Goal: Transaction & Acquisition: Purchase product/service

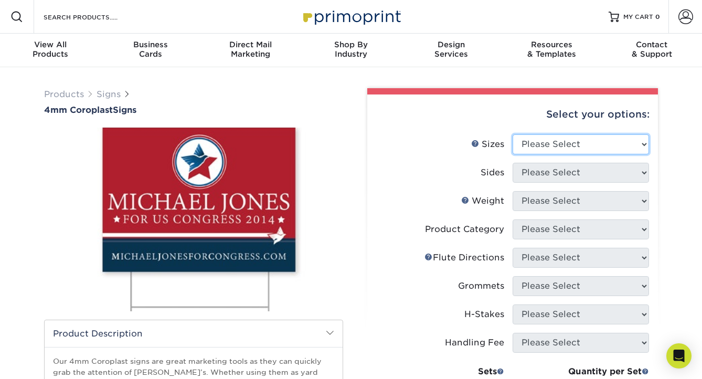
click at [553, 141] on select "Please Select 12" x 18" 18" x 24" 24" x 24" 24" x 36"" at bounding box center [580, 144] width 136 height 20
select select "24.00x36.00"
click at [512, 134] on select "Please Select 12" x 18" 18" x 24" 24" x 24" 24" x 36"" at bounding box center [580, 144] width 136 height 20
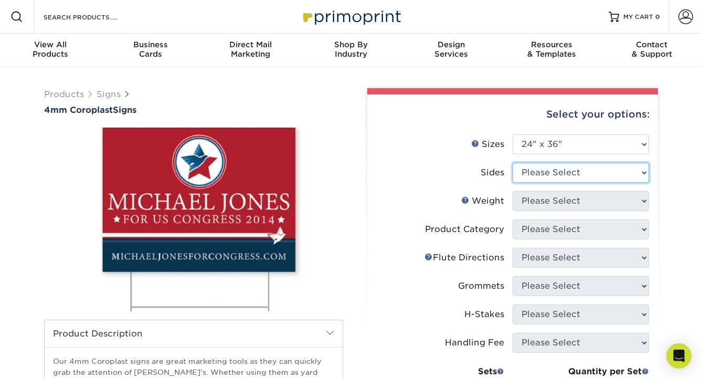
click at [568, 178] on select "Please Select Print Both Sides Print Front Only" at bounding box center [580, 173] width 136 height 20
select select "32d3c223-f82c-492b-b915-ba065a00862f"
click at [512, 163] on select "Please Select Print Both Sides Print Front Only" at bounding box center [580, 173] width 136 height 20
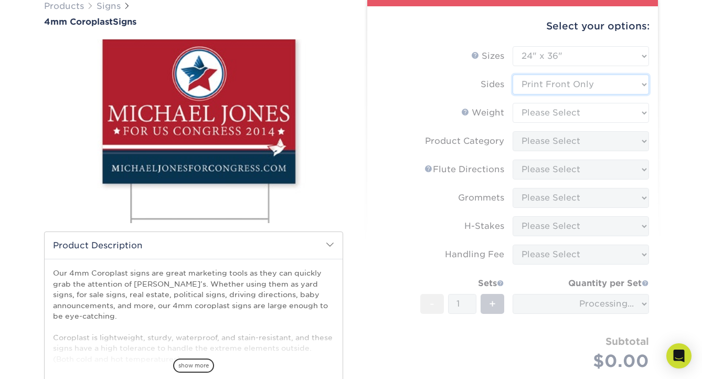
scroll to position [89, 0]
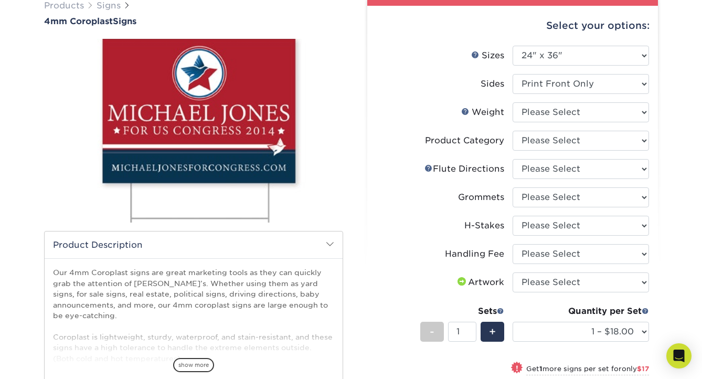
click at [559, 99] on li "Sides Please Select Print Both Sides Print Front Only" at bounding box center [512, 88] width 273 height 28
click at [558, 108] on select "Please Select 4CORO" at bounding box center [580, 112] width 136 height 20
select select "4CORO"
click at [512, 102] on select "Please Select 4CORO" at bounding box center [580, 112] width 136 height 20
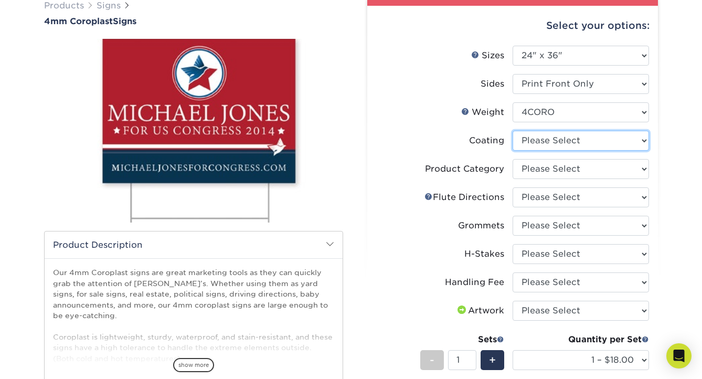
click at [564, 144] on select at bounding box center [580, 141] width 136 height 20
select select "3e7618de-abca-4bda-9f97-8b9129e913d8"
click at [512, 131] on select at bounding box center [580, 141] width 136 height 20
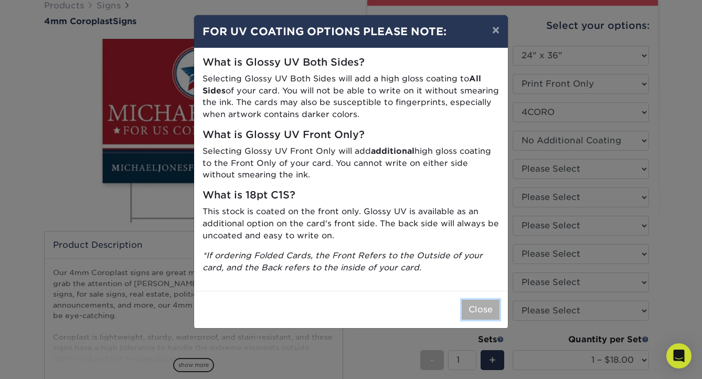
click at [478, 313] on button "Close" at bounding box center [481, 310] width 38 height 20
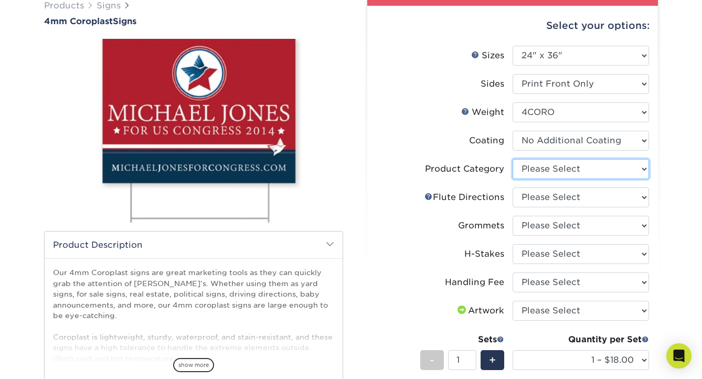
click at [548, 166] on select "Please Select Coroplast Signs" at bounding box center [580, 169] width 136 height 20
select select "b3582ed5-6912-492c-8440-2cc51afdb8e1"
click at [512, 159] on select "Please Select Coroplast Signs" at bounding box center [580, 169] width 136 height 20
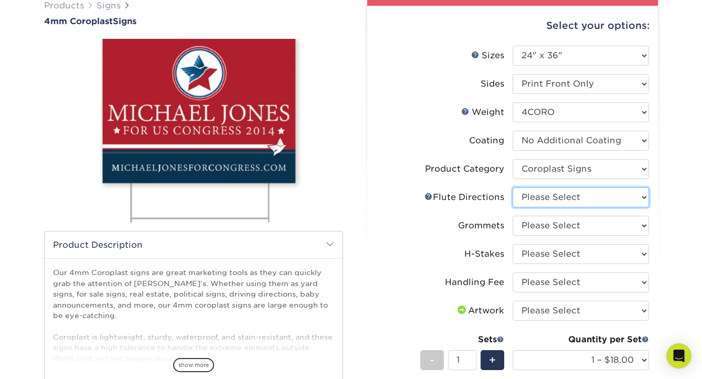
click at [590, 199] on select "Please Select Flute Direction (Horizontal) Flute Direction (Vertical)" at bounding box center [580, 197] width 136 height 20
select select "64642d5c-3ca5-48ab-b753-ddfa02991dab"
click at [512, 187] on select "Please Select Flute Direction (Horizontal) Flute Direction (Vertical)" at bounding box center [580, 197] width 136 height 20
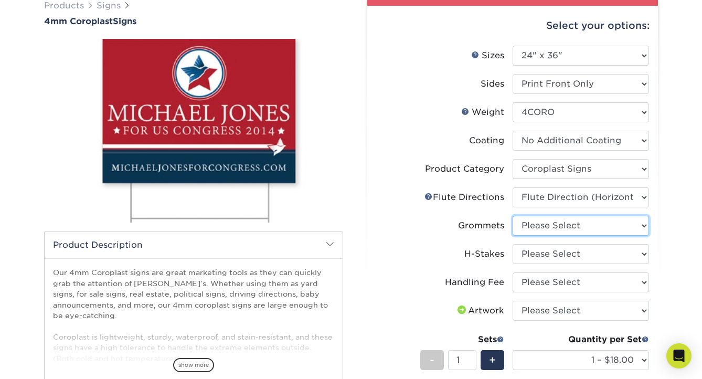
click at [560, 225] on select "Please Select No Grommets Yes, Grommet All 4 Corners Yes, Grommet All 4 Corners…" at bounding box center [580, 226] width 136 height 20
select select "90d329df-db80-4206-b821-ff9d3f363977"
click at [512, 216] on select "Please Select No Grommets Yes, Grommet All 4 Corners Yes, Grommet All 4 Corners…" at bounding box center [580, 226] width 136 height 20
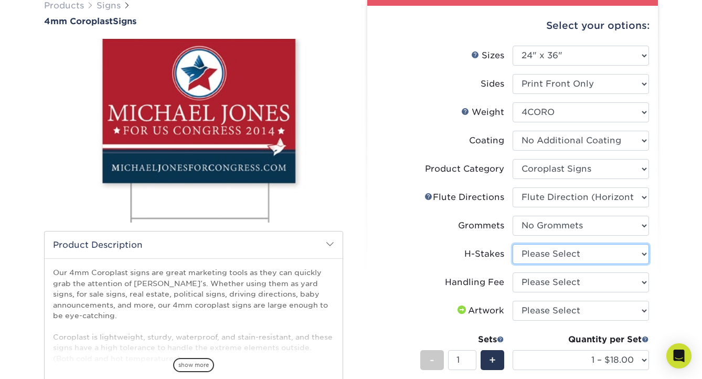
click at [560, 250] on select "Please Select No H-Stakes Yes" at bounding box center [580, 254] width 136 height 20
select select "aec992a9-897e-40ed-b45c-8ce74849ba63"
click at [512, 244] on select "Please Select No H-Stakes Yes" at bounding box center [580, 254] width 136 height 20
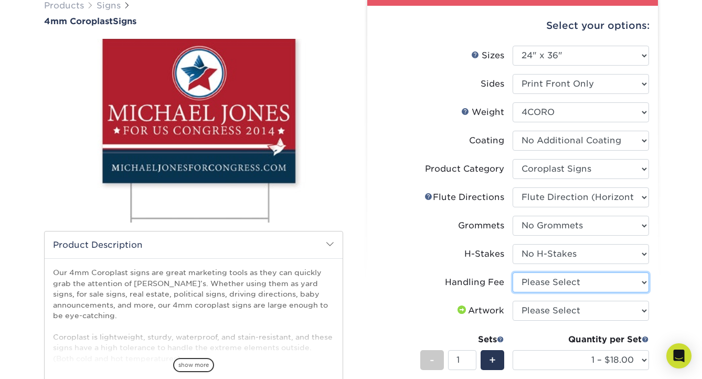
click at [557, 282] on select "Please Select Handling Fee" at bounding box center [580, 282] width 136 height 20
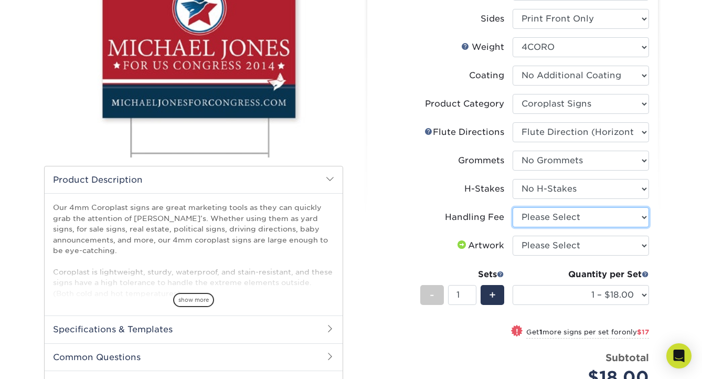
scroll to position [155, 0]
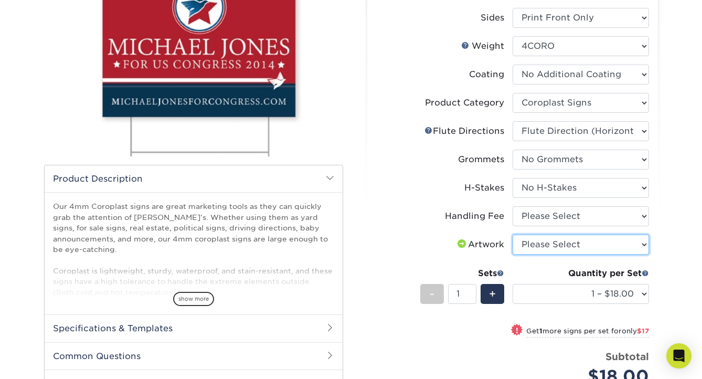
click at [557, 241] on select "Please Select I will upload files I need a design - $50" at bounding box center [580, 244] width 136 height 20
select select "upload"
click at [512, 234] on select "Please Select I will upload files I need a design - $50" at bounding box center [580, 244] width 136 height 20
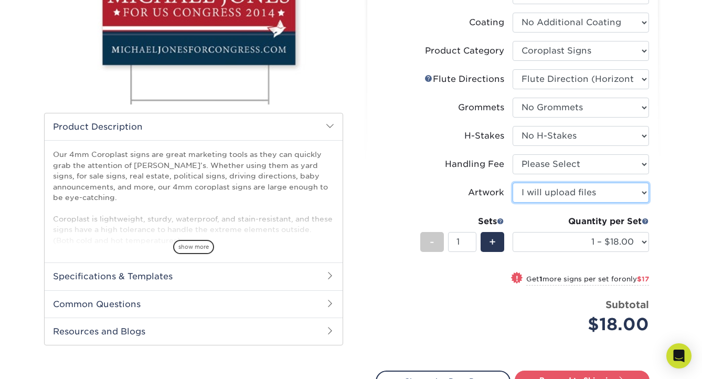
scroll to position [275, 0]
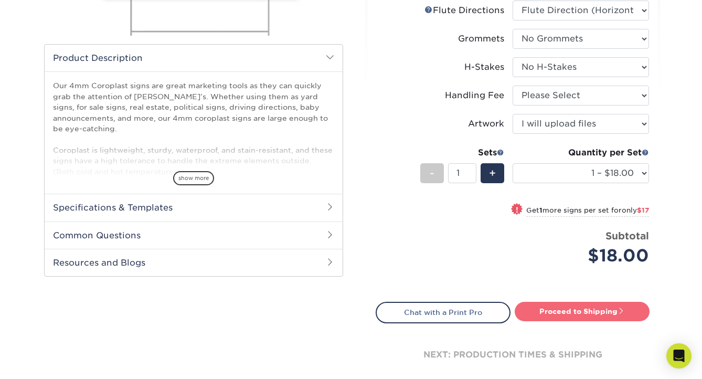
click at [629, 311] on link "Proceed to Shipping" at bounding box center [582, 311] width 135 height 19
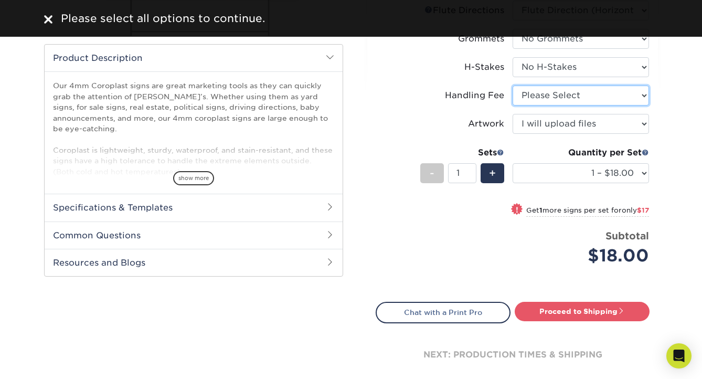
click at [553, 95] on select "Please Select Handling Fee" at bounding box center [580, 96] width 136 height 20
click at [512, 86] on select "Please Select Handling Fee" at bounding box center [580, 96] width 136 height 20
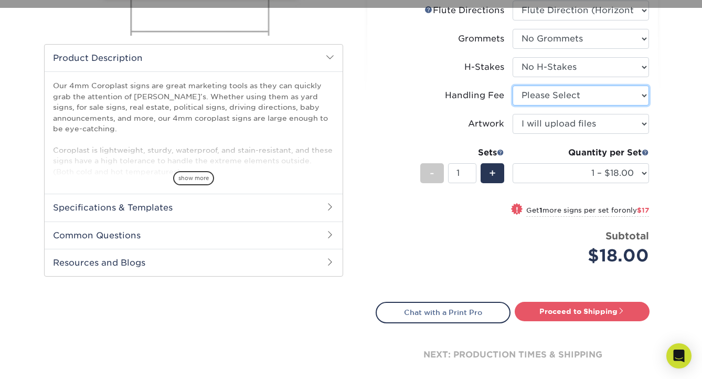
click at [542, 94] on select "Please Select Handling Fee" at bounding box center [580, 96] width 136 height 20
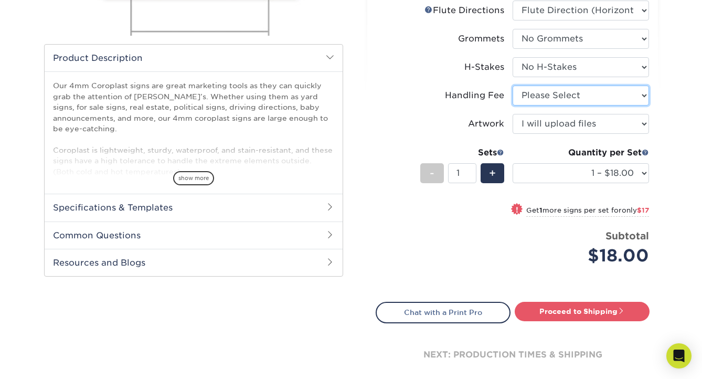
click at [549, 100] on select "Please Select Handling Fee" at bounding box center [580, 96] width 136 height 20
click at [512, 86] on select "Please Select Handling Fee" at bounding box center [580, 96] width 136 height 20
click at [545, 95] on select "Please Select Handling Fee" at bounding box center [580, 96] width 136 height 20
click at [512, 86] on select "Please Select Handling Fee" at bounding box center [580, 96] width 136 height 20
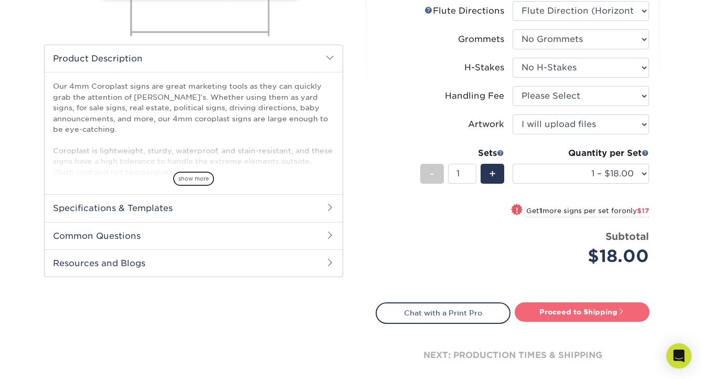
click at [548, 314] on link "Proceed to Shipping" at bounding box center [582, 311] width 135 height 19
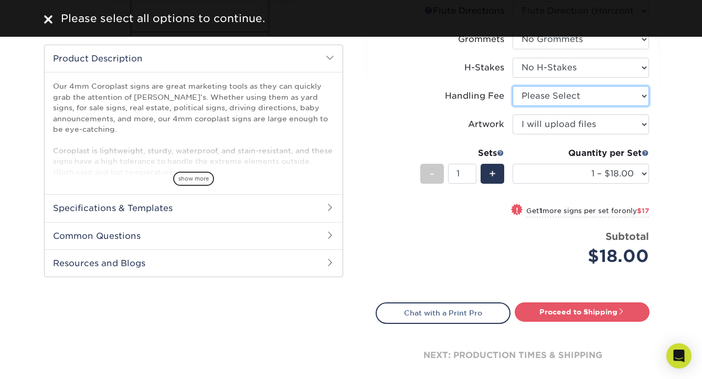
click at [557, 89] on select "Please Select Handling Fee" at bounding box center [580, 96] width 136 height 20
select select "ab74c079-444c-4260-ae6a-e09bdee8073c"
click at [512, 86] on select "Please Select Handling Fee" at bounding box center [580, 96] width 136 height 20
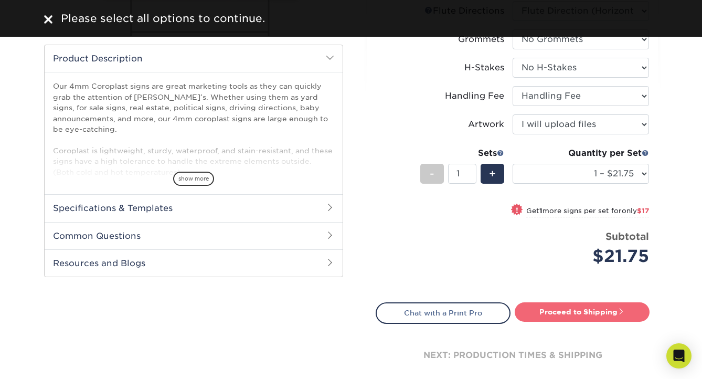
click at [574, 306] on link "Proceed to Shipping" at bounding box center [582, 311] width 135 height 19
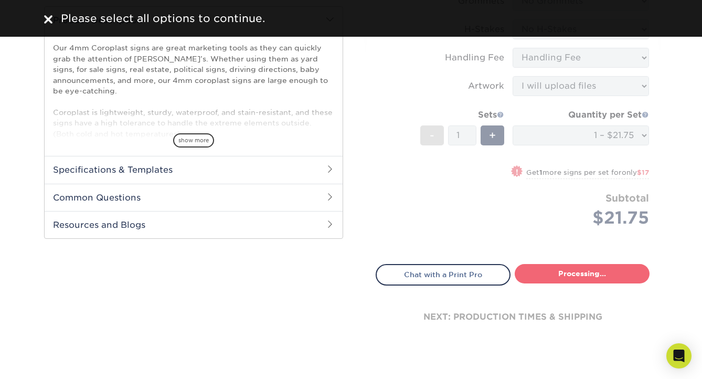
select select "044640a2-81e0-4a14-b128-5232b6ab5635"
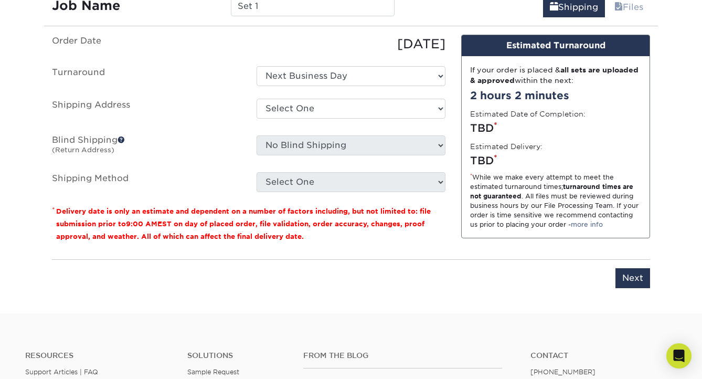
scroll to position [561, 0]
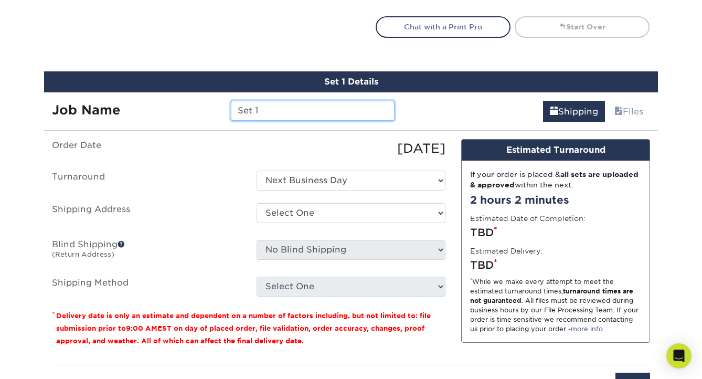
click at [297, 109] on input "Set 1" at bounding box center [312, 111] width 163 height 20
type input "DSA Santa [PERSON_NAME]"
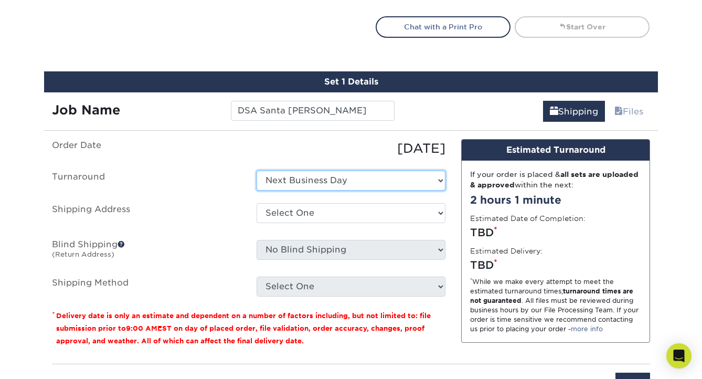
click at [352, 181] on select "Select One Next Business Day" at bounding box center [351, 180] width 189 height 20
click at [257, 170] on select "Select One Next Business Day" at bounding box center [351, 180] width 189 height 20
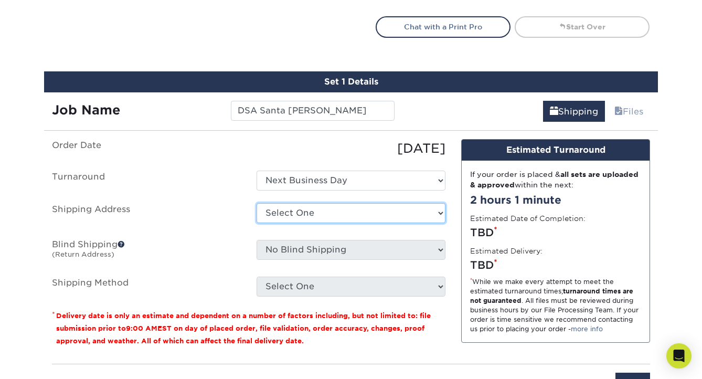
click at [345, 218] on select "Select One + Add New Address - Login" at bounding box center [351, 213] width 189 height 20
select select "newaddress"
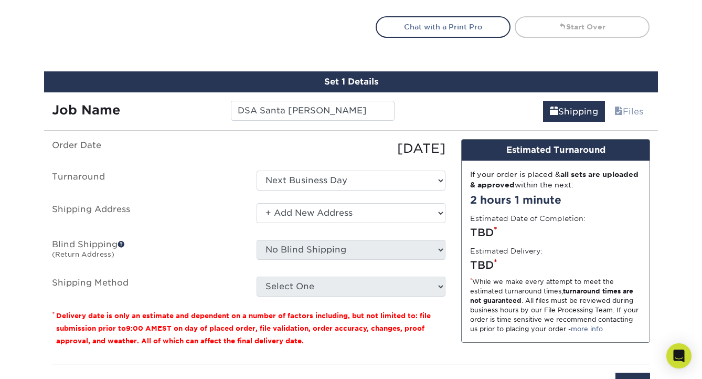
click at [257, 203] on select "Select One + Add New Address - Login" at bounding box center [351, 213] width 189 height 20
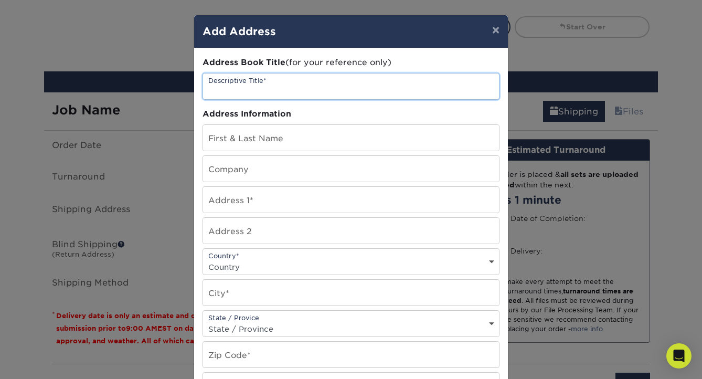
click at [333, 75] on input "text" at bounding box center [351, 86] width 296 height 26
type input "D"
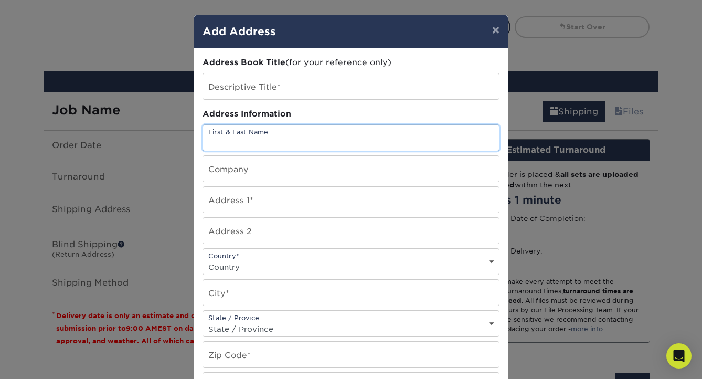
click at [305, 130] on input "text" at bounding box center [351, 138] width 296 height 26
type input "D"
type input "[PERSON_NAME]"
click at [225, 174] on input "text" at bounding box center [351, 169] width 296 height 26
type input "Divine Savior Academy"
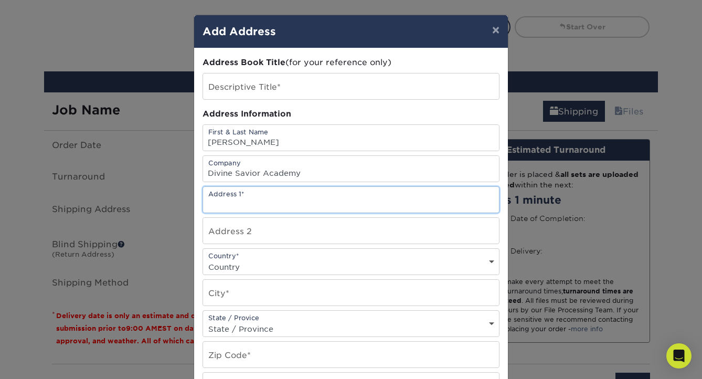
click at [218, 201] on input "text" at bounding box center [351, 200] width 296 height 26
type input "[GEOGRAPHIC_DATA][PERSON_NAME]"
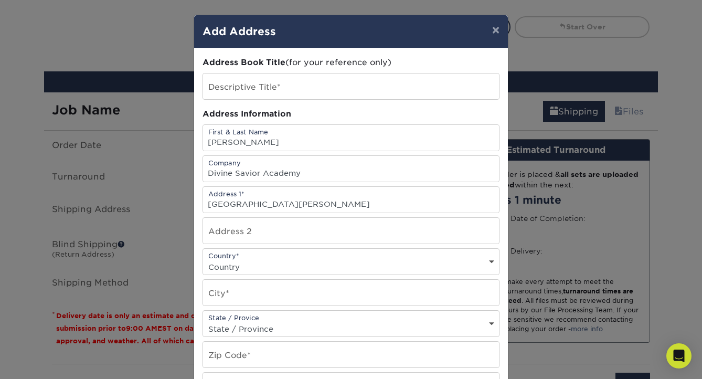
click at [225, 275] on div "Address Book Title (for your reference only) Descriptive Title* Address Informa…" at bounding box center [350, 283] width 297 height 453
click at [248, 260] on select "Country [GEOGRAPHIC_DATA] [GEOGRAPHIC_DATA] ----------------------------- [GEOG…" at bounding box center [351, 266] width 296 height 15
click at [203, 259] on select "Country [GEOGRAPHIC_DATA] [GEOGRAPHIC_DATA] ----------------------------- [GEOG…" at bounding box center [351, 266] width 296 height 15
click at [249, 262] on select "Country [GEOGRAPHIC_DATA] [GEOGRAPHIC_DATA] ----------------------------- [GEOG…" at bounding box center [351, 266] width 296 height 15
select select "US"
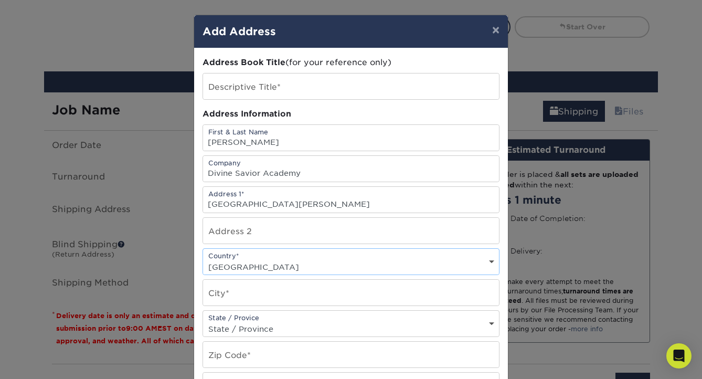
click at [203, 259] on select "Country [GEOGRAPHIC_DATA] [GEOGRAPHIC_DATA] ----------------------------- [GEOG…" at bounding box center [351, 266] width 296 height 15
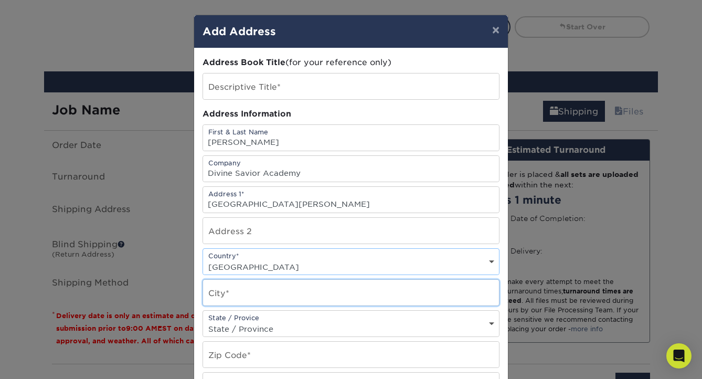
click at [245, 293] on input "text" at bounding box center [351, 293] width 296 height 26
type input "[GEOGRAPHIC_DATA]"
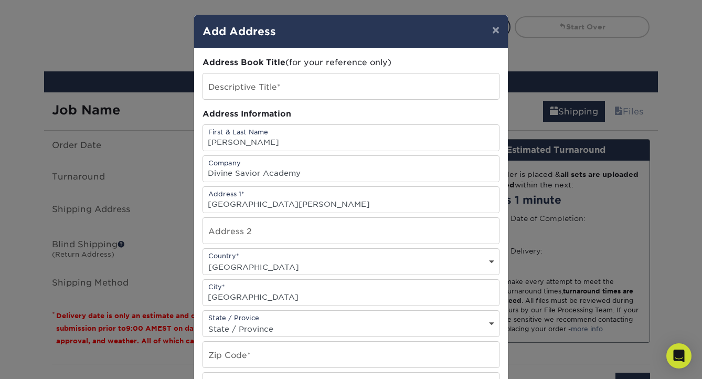
click at [228, 325] on select "State / Province [US_STATE] [US_STATE] [US_STATE] [US_STATE] [US_STATE] [US_STA…" at bounding box center [351, 328] width 296 height 15
select select "[GEOGRAPHIC_DATA]"
click at [203, 321] on select "State / Province [US_STATE] [US_STATE] [US_STATE] [US_STATE] [US_STATE] [US_STA…" at bounding box center [351, 328] width 296 height 15
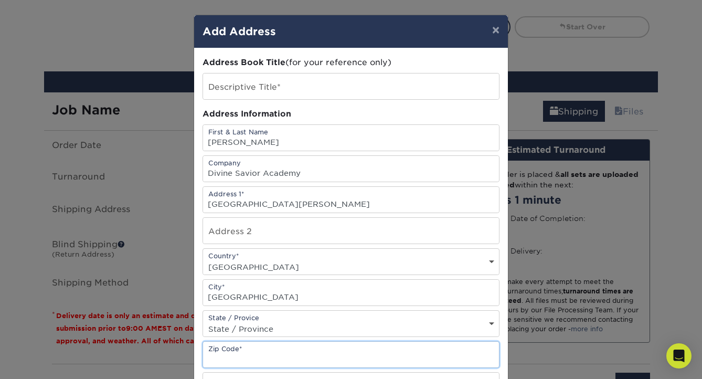
click at [279, 350] on input "text" at bounding box center [351, 354] width 296 height 26
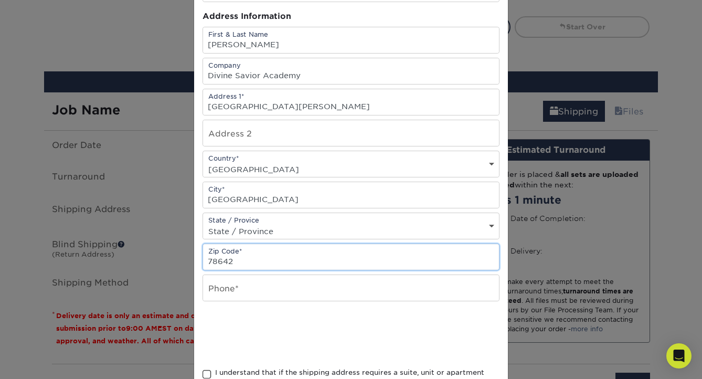
scroll to position [132, 0]
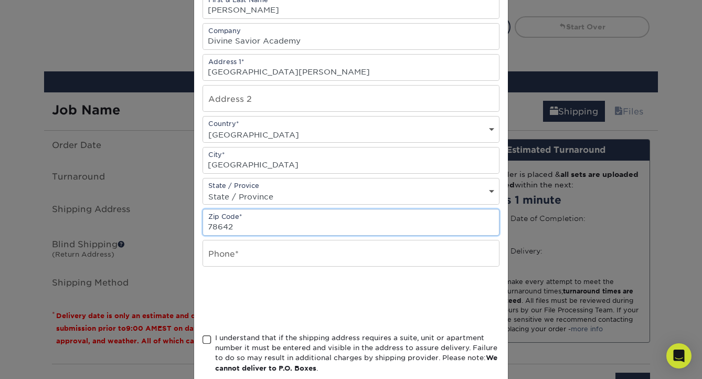
type input "78642"
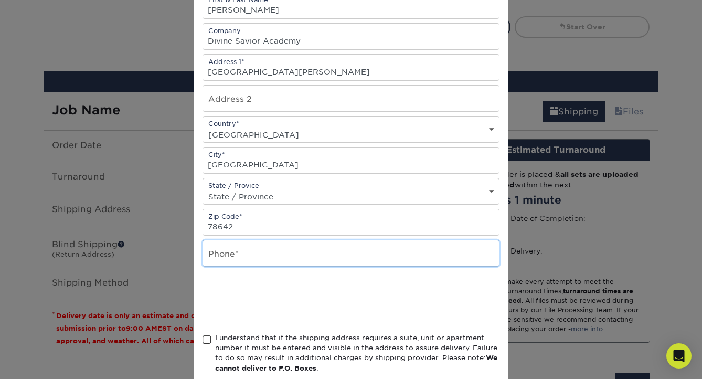
click at [241, 258] on input "text" at bounding box center [351, 253] width 296 height 26
type input "[PHONE_NUMBER]"
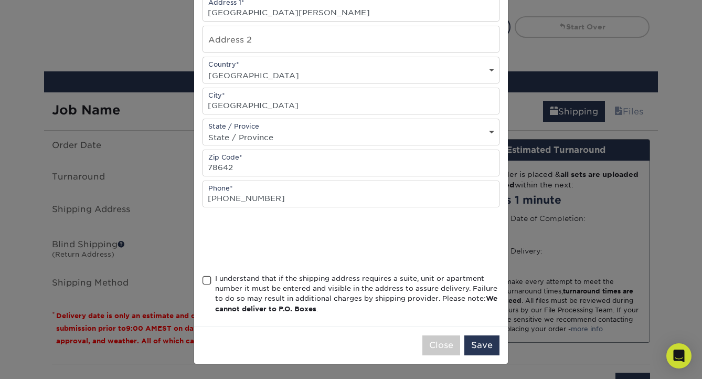
scroll to position [190, 0]
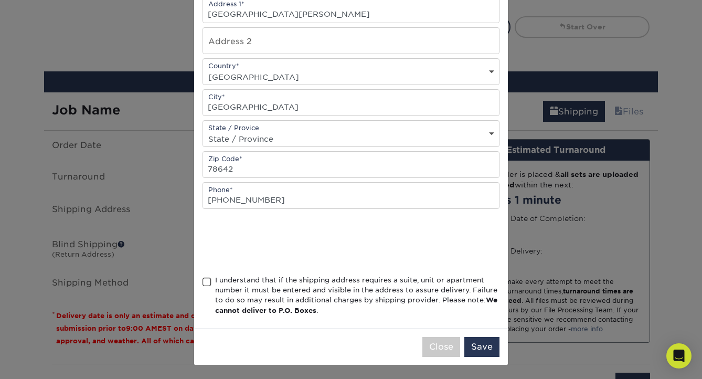
click at [205, 281] on span at bounding box center [206, 282] width 9 height 10
click at [0, 0] on input "I understand that if the shipping address requires a suite, unit or apartment n…" at bounding box center [0, 0] width 0 height 0
click at [479, 347] on button "Save" at bounding box center [481, 347] width 35 height 20
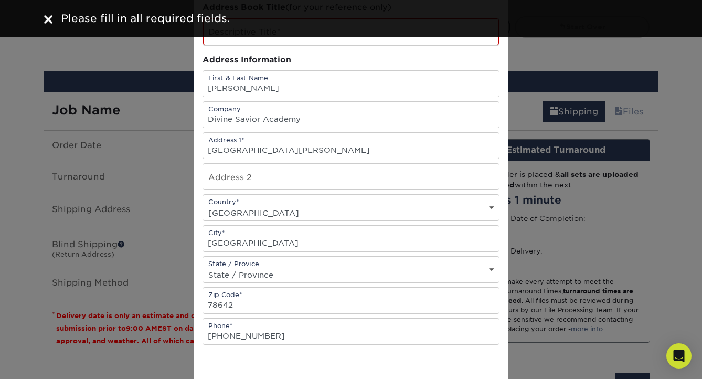
scroll to position [0, 0]
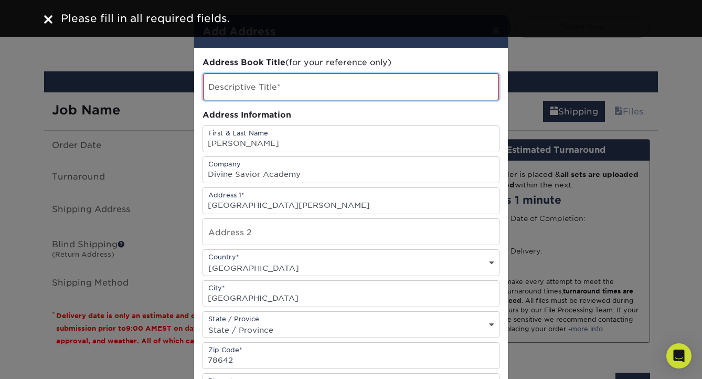
click at [333, 86] on input "text" at bounding box center [351, 86] width 296 height 27
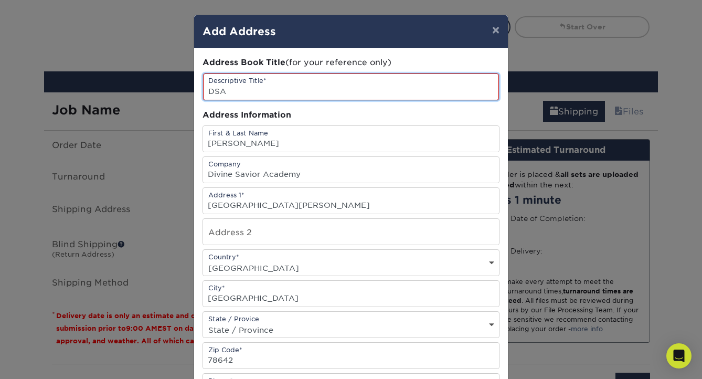
scroll to position [193, 0]
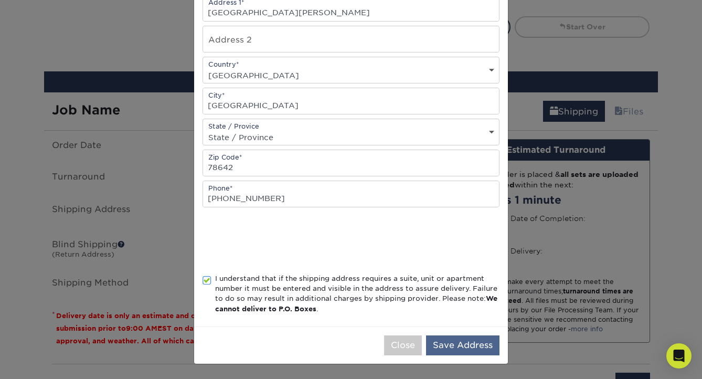
type input "DSA"
click at [452, 345] on button "Save Address" at bounding box center [462, 345] width 73 height 20
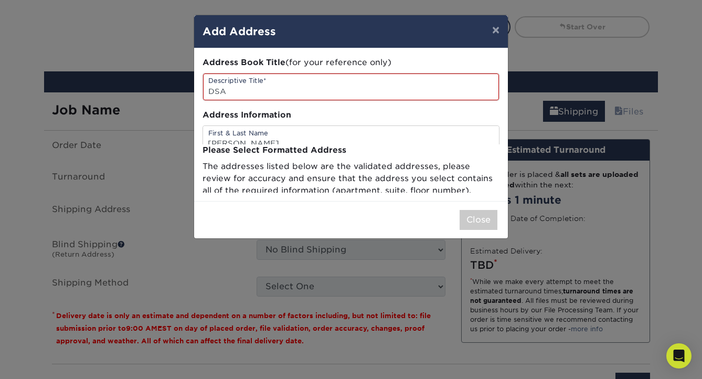
scroll to position [0, 0]
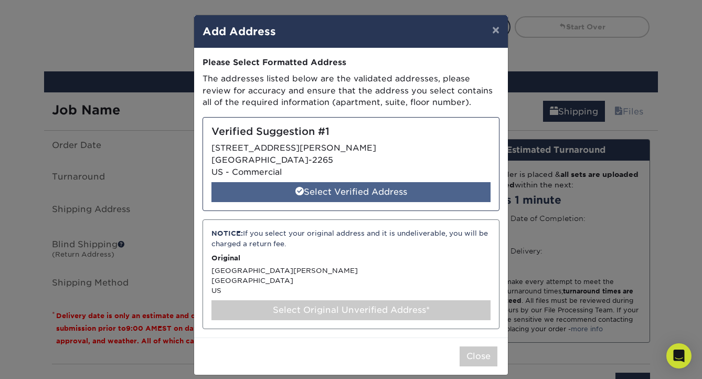
click at [375, 193] on div "Select Verified Address" at bounding box center [350, 192] width 279 height 20
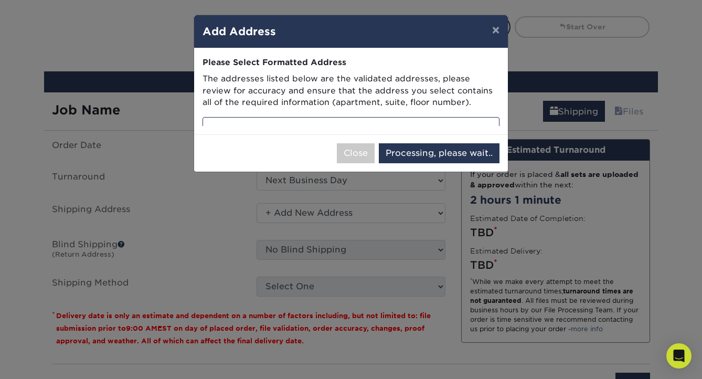
select select "286289"
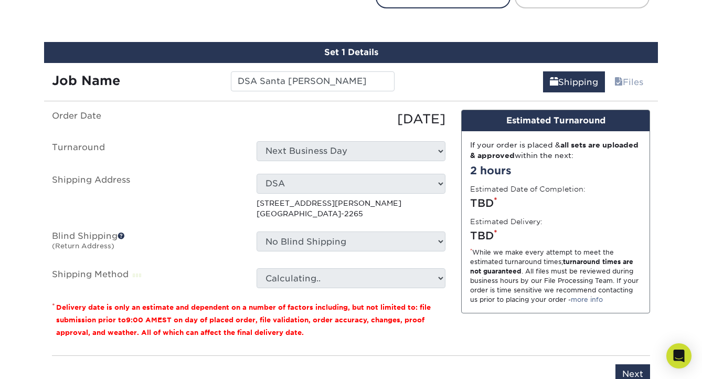
scroll to position [594, 0]
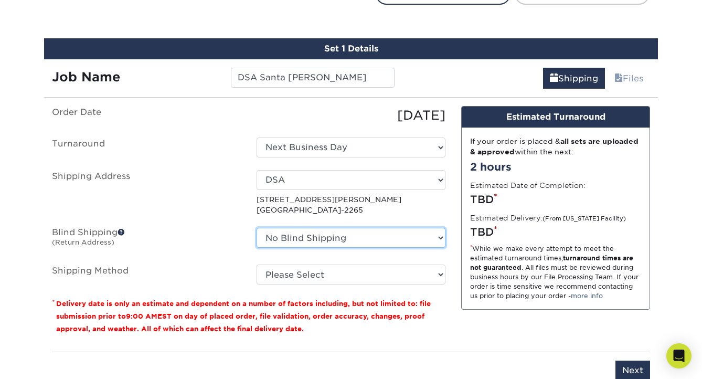
click at [419, 231] on select "No Blind Shipping + Add New Address" at bounding box center [351, 238] width 189 height 20
click at [257, 228] on select "No Blind Shipping + Add New Address" at bounding box center [351, 238] width 189 height 20
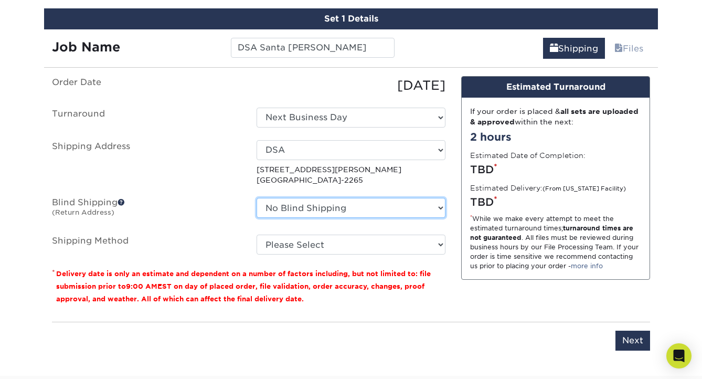
scroll to position [625, 0]
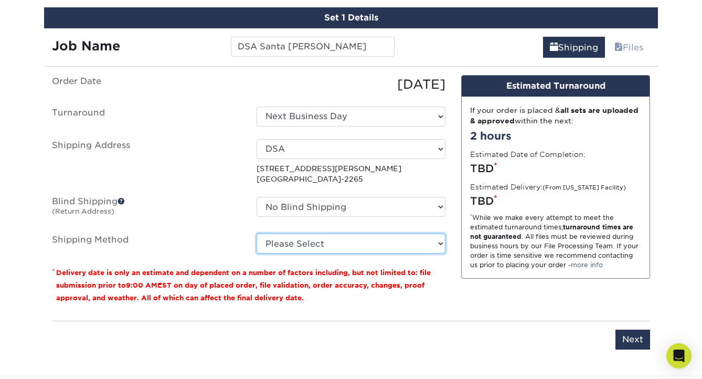
click at [422, 243] on select "Please Select Flat Rate Shipping (+$11.20) Ground Shipping (+$19.03) 3 Day Ship…" at bounding box center [351, 243] width 189 height 20
select select "G4MFLATRATE"
click at [257, 233] on select "Please Select Flat Rate Shipping (+$11.20) Ground Shipping (+$19.03) 3 Day Ship…" at bounding box center [351, 243] width 189 height 20
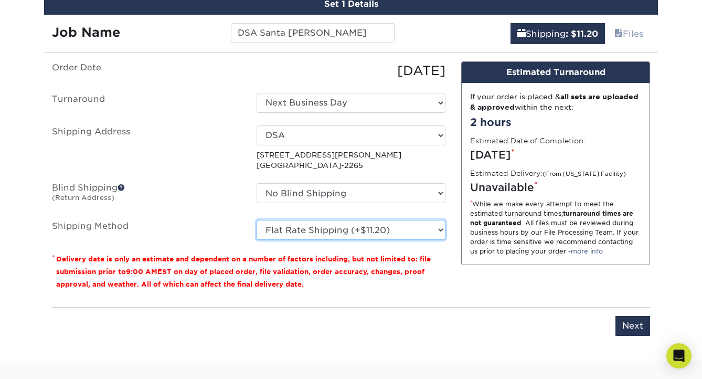
scroll to position [639, 0]
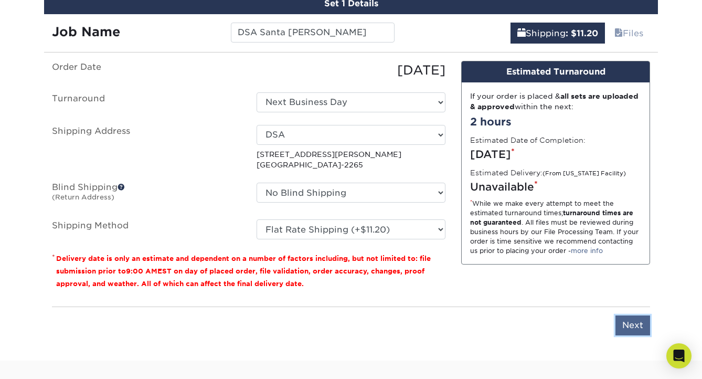
click at [631, 324] on input "Next" at bounding box center [632, 325] width 35 height 20
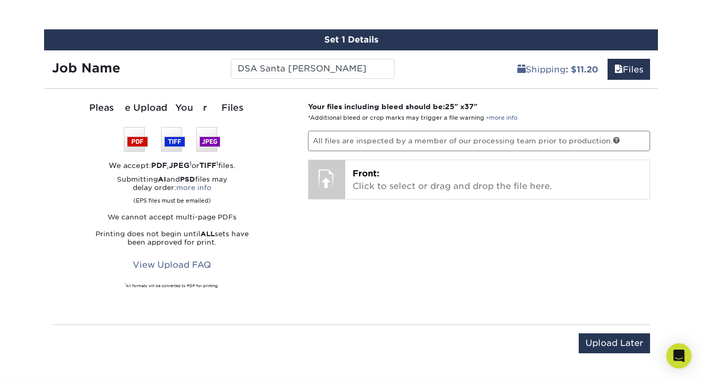
scroll to position [566, 0]
